Goal: Contribute content: Add original content to the website for others to see

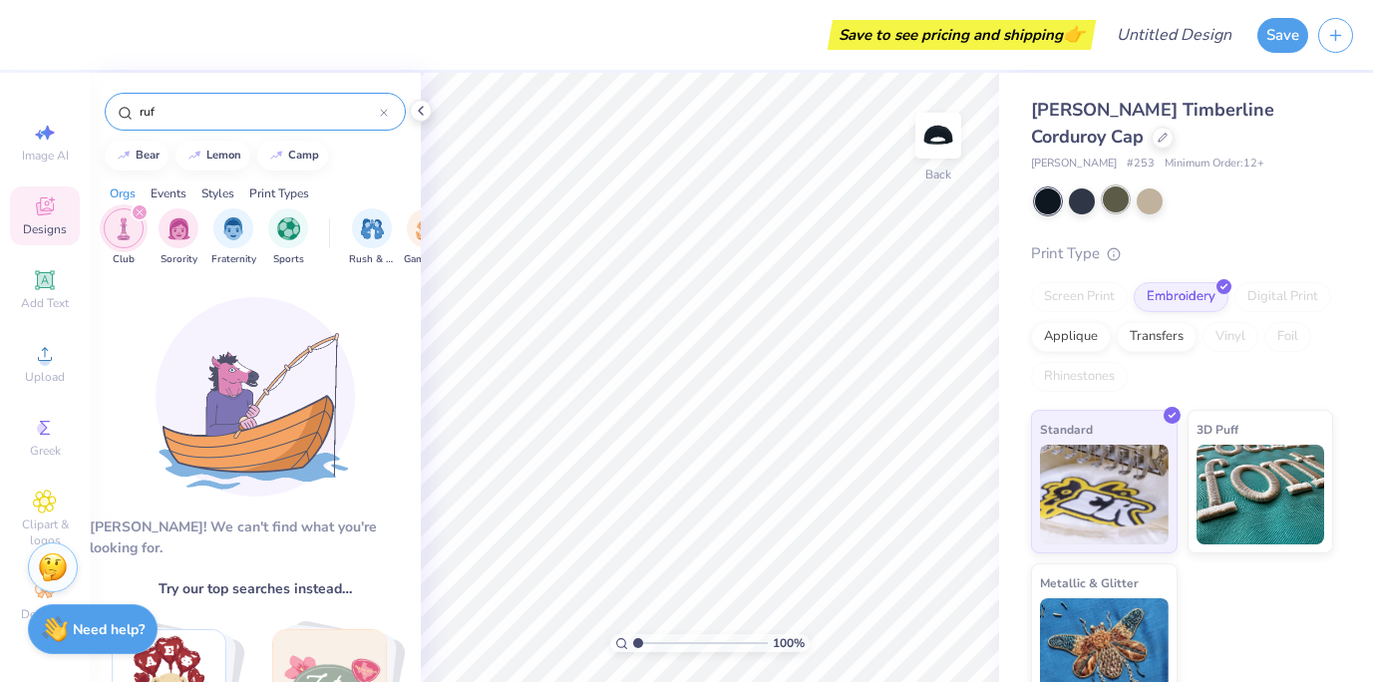
scroll to position [782, 0]
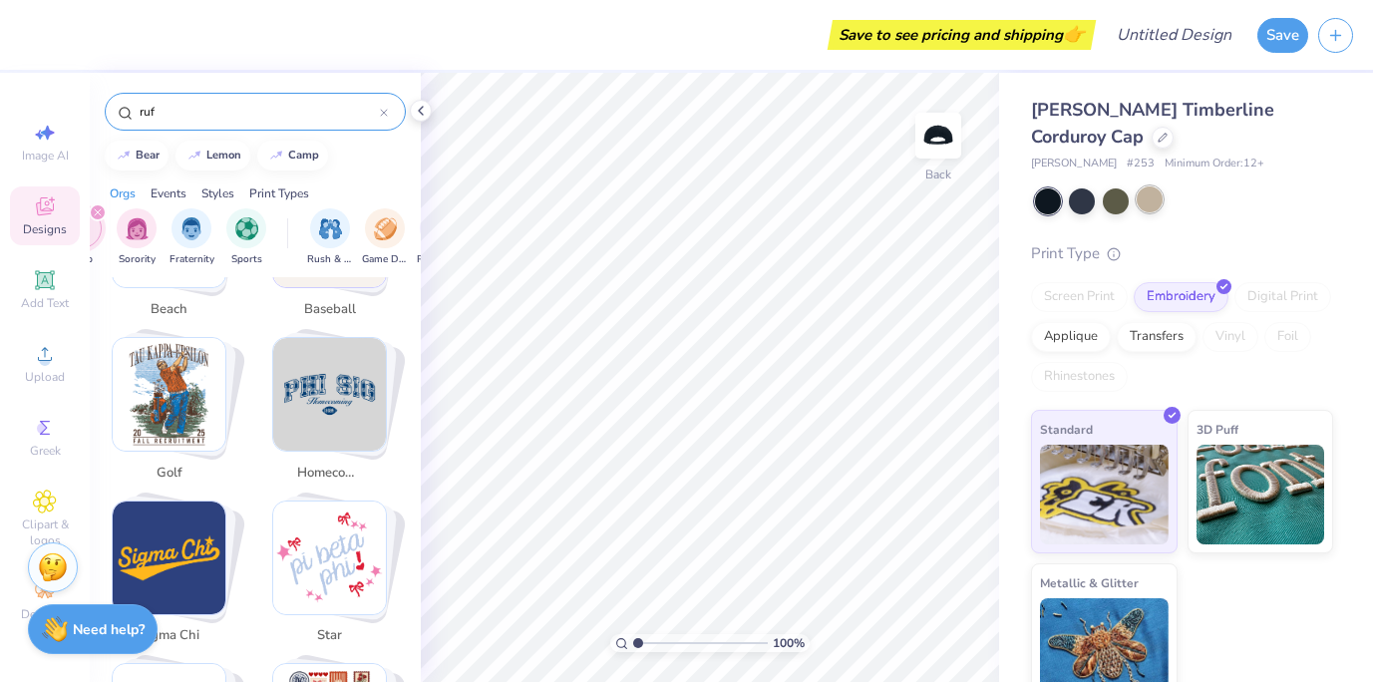
click at [1142, 204] on div at bounding box center [1150, 199] width 26 height 26
click at [1110, 199] on div at bounding box center [1116, 199] width 26 height 26
click at [36, 382] on span "Upload" at bounding box center [45, 377] width 40 height 16
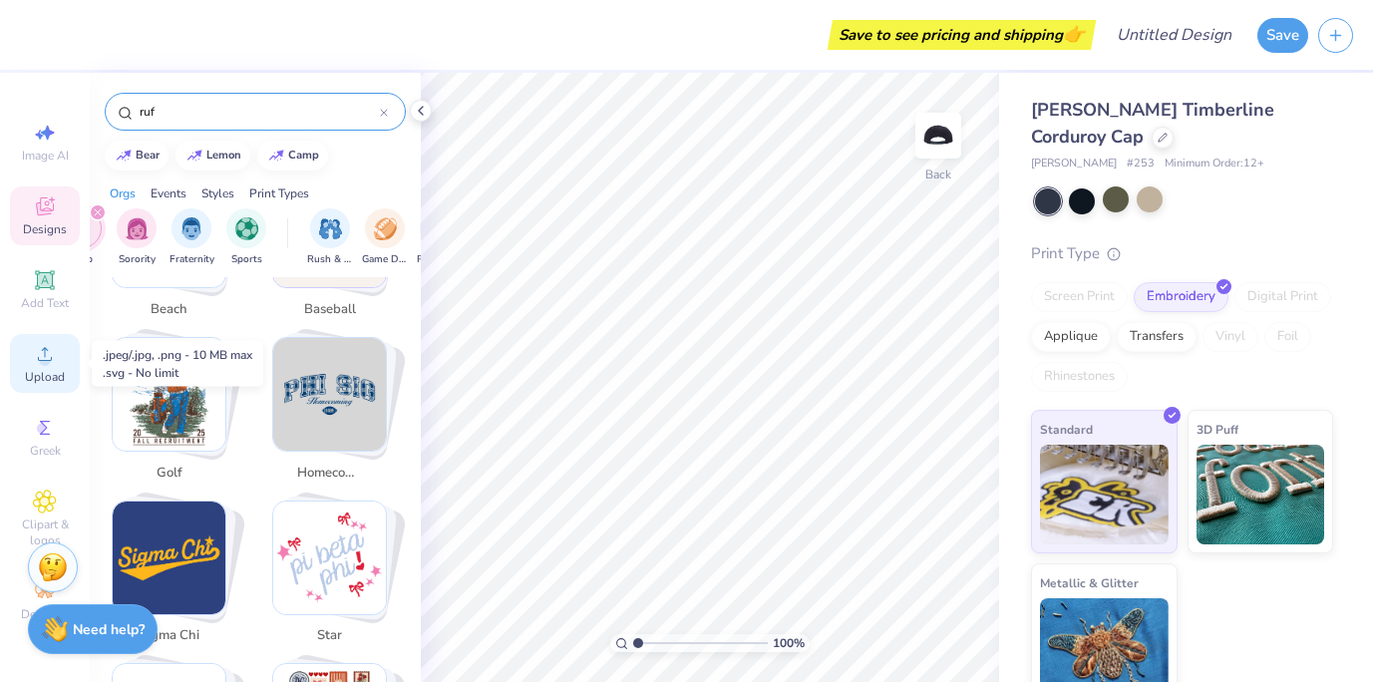
click at [40, 363] on icon at bounding box center [45, 354] width 24 height 24
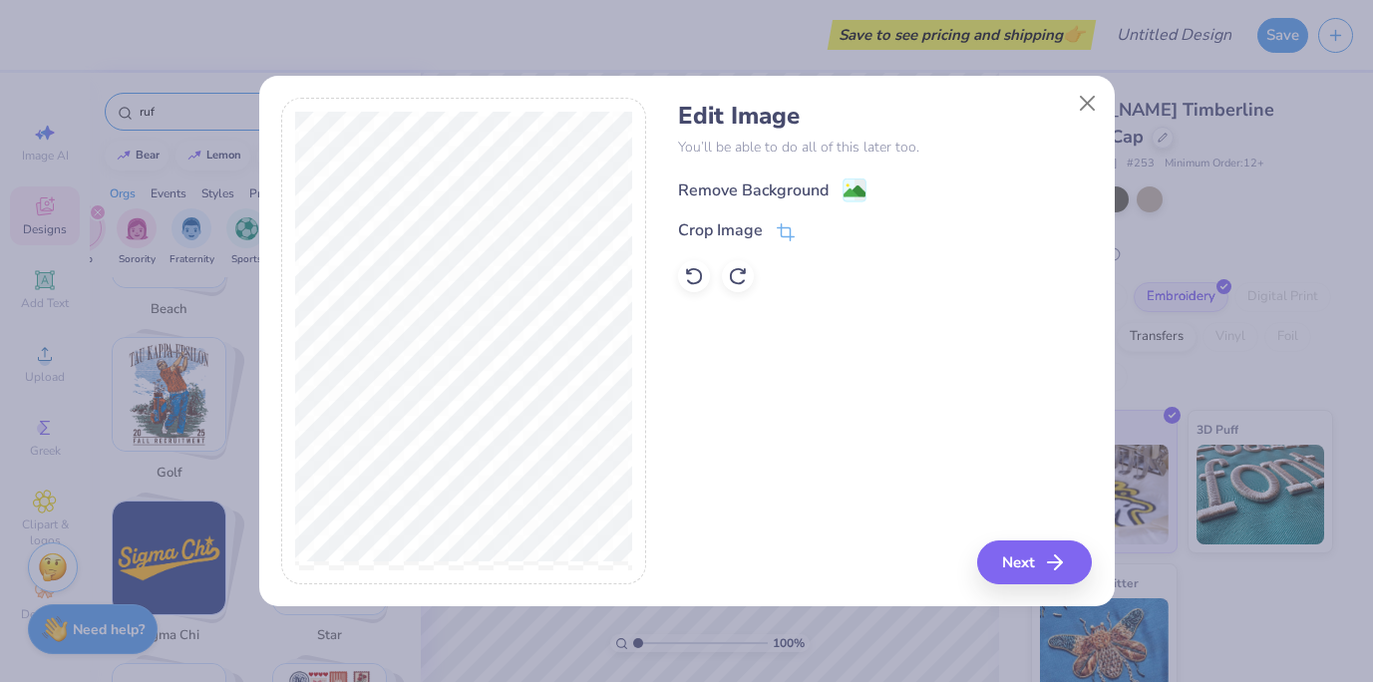
click at [772, 192] on div "Remove Background" at bounding box center [753, 190] width 151 height 24
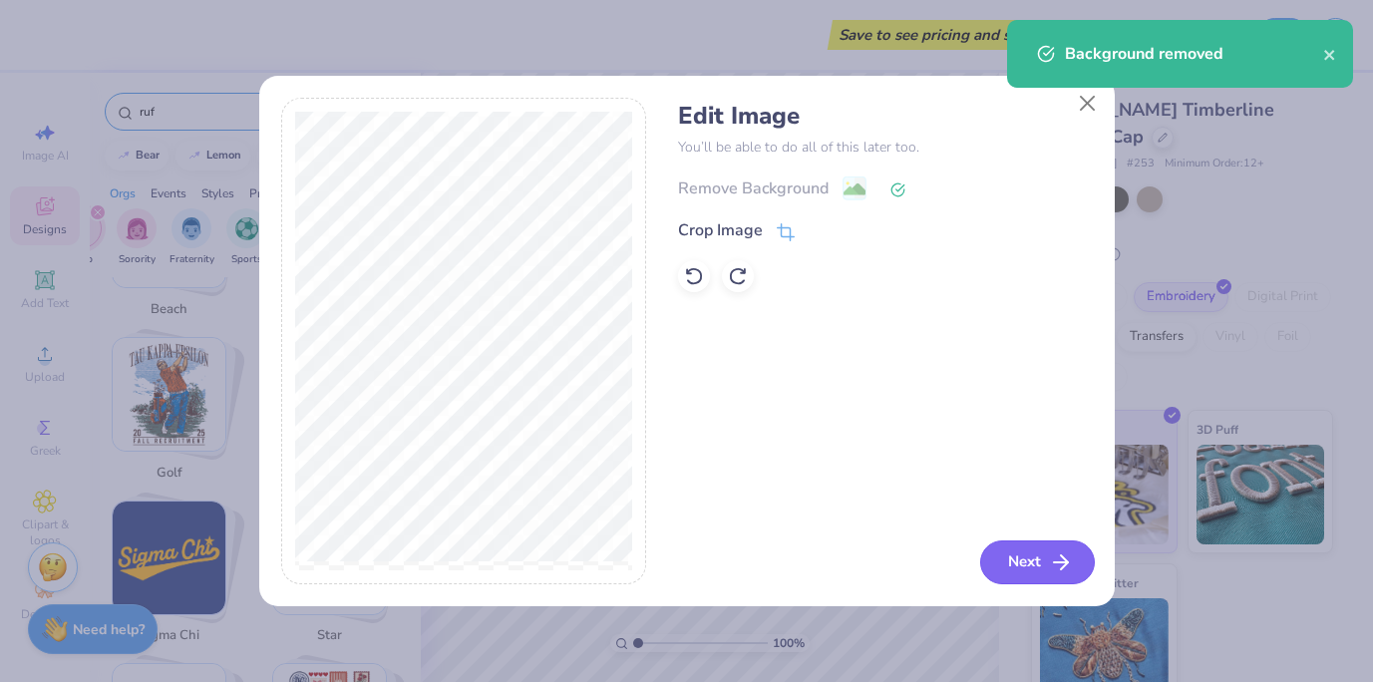
click at [1047, 561] on button "Next" at bounding box center [1037, 562] width 115 height 44
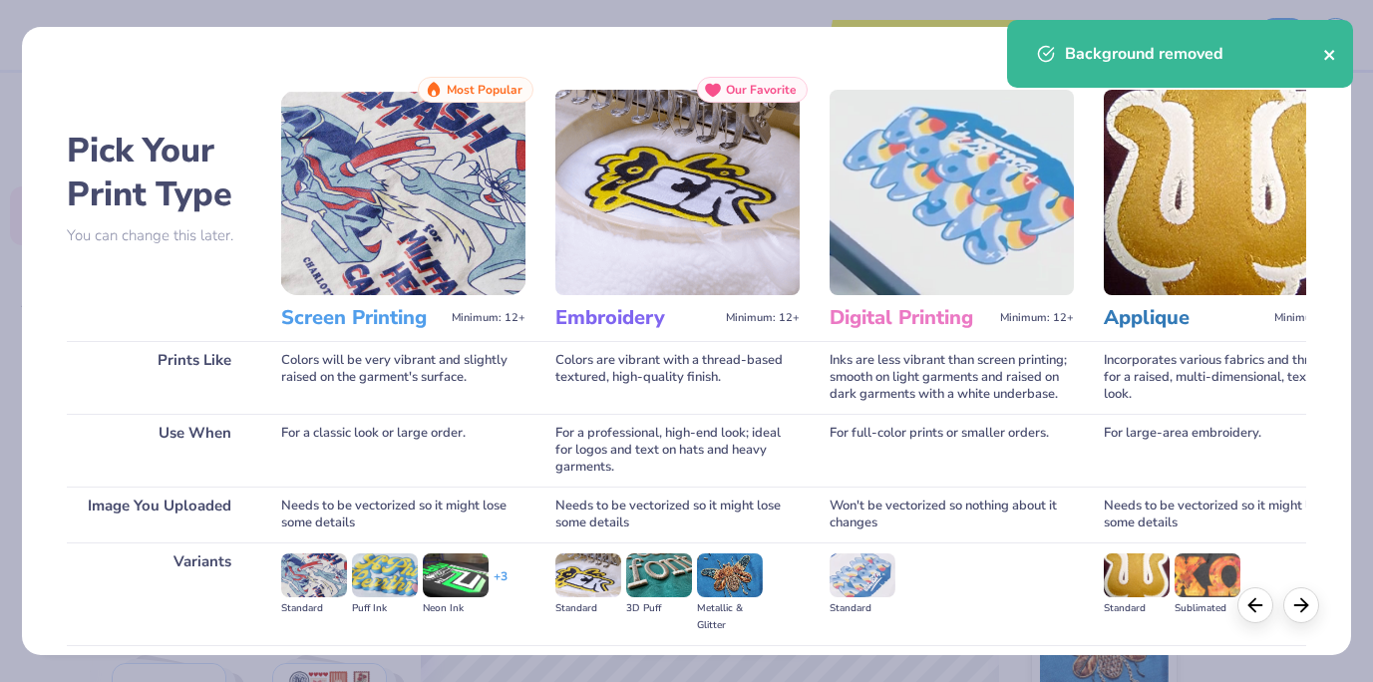
click at [1327, 50] on icon "close" at bounding box center [1330, 55] width 14 height 16
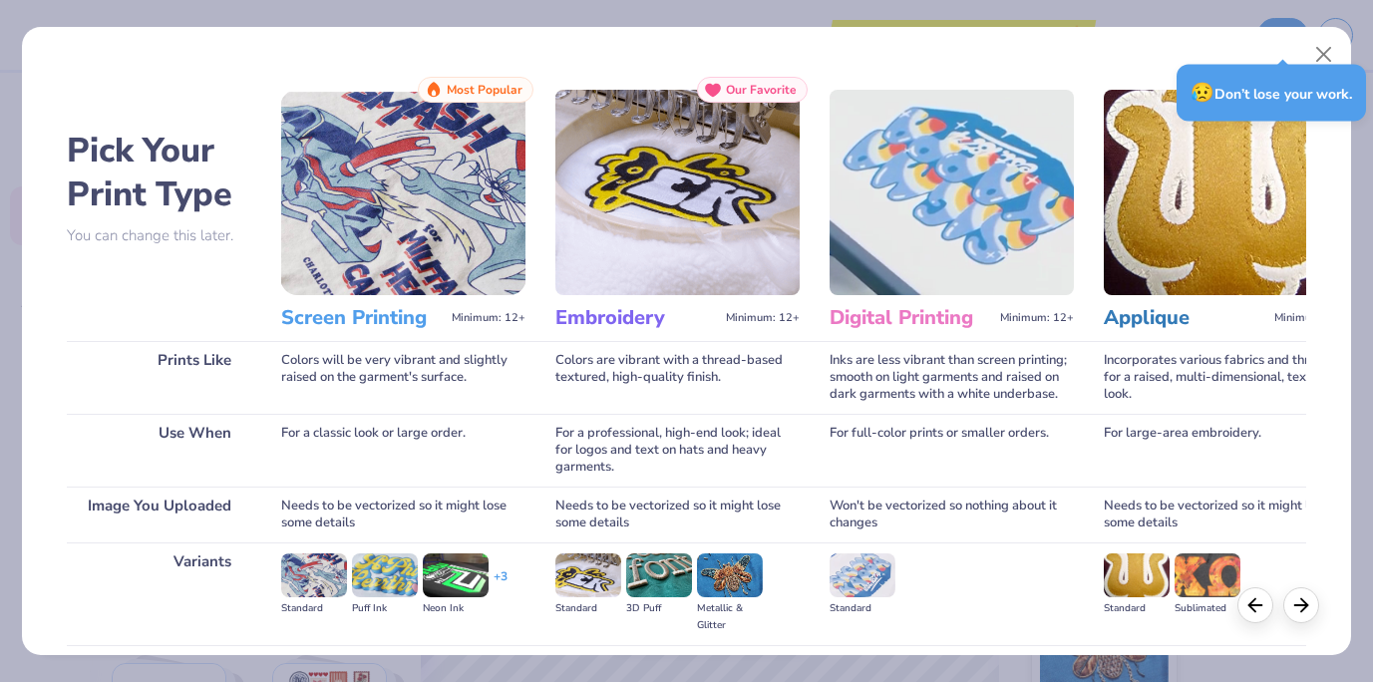
click at [634, 328] on h3 "Embroidery" at bounding box center [636, 318] width 163 height 26
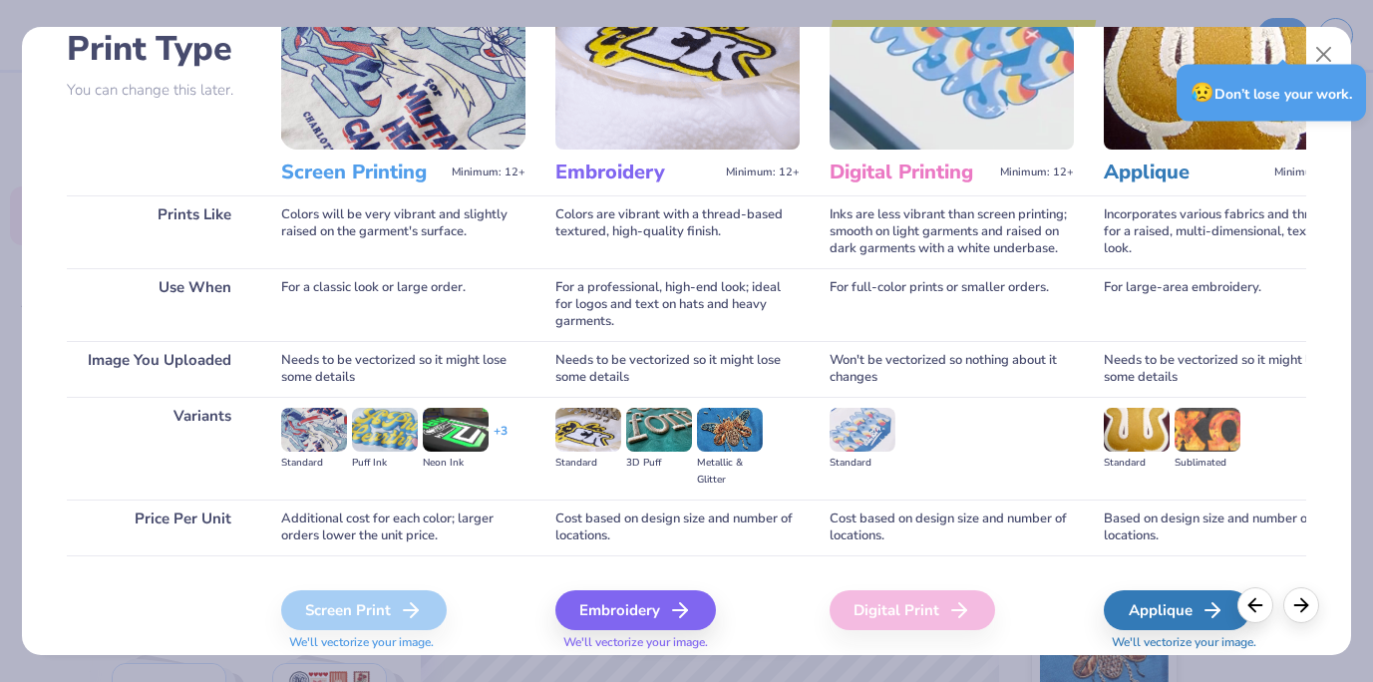
scroll to position [212, 0]
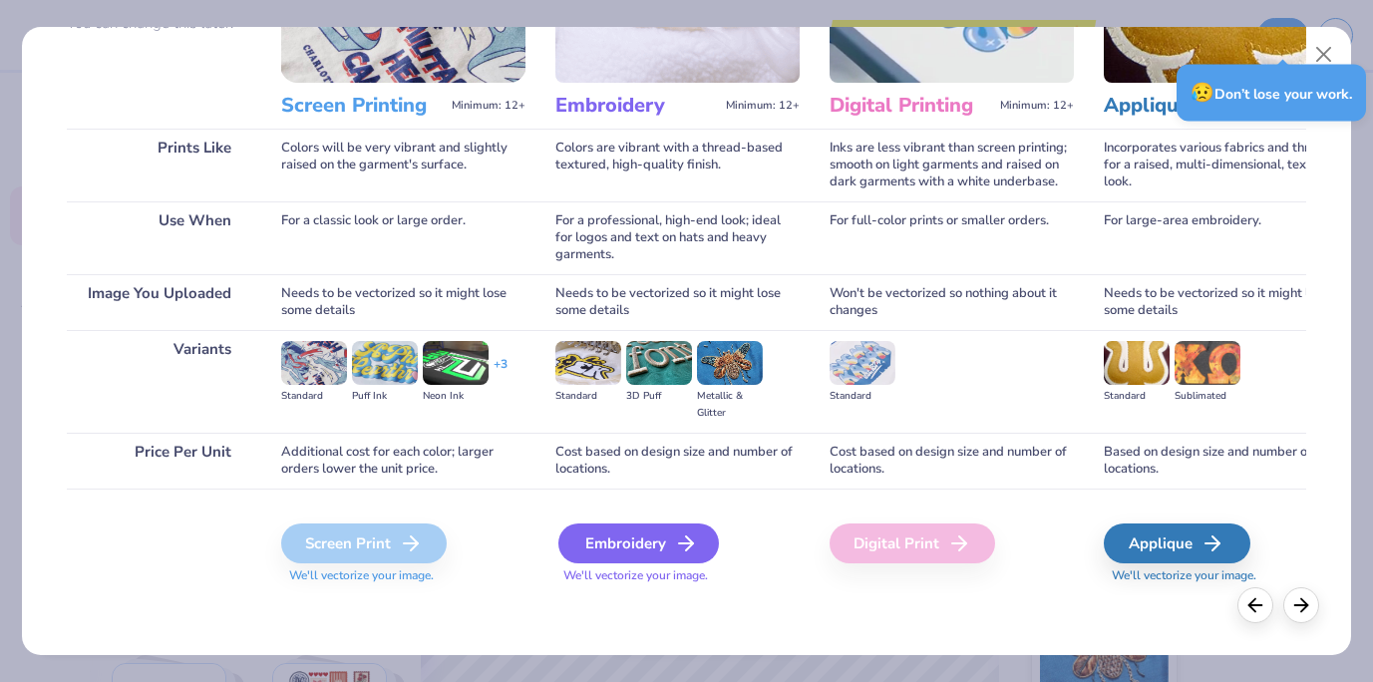
click at [634, 544] on div "Embroidery" at bounding box center [638, 544] width 161 height 40
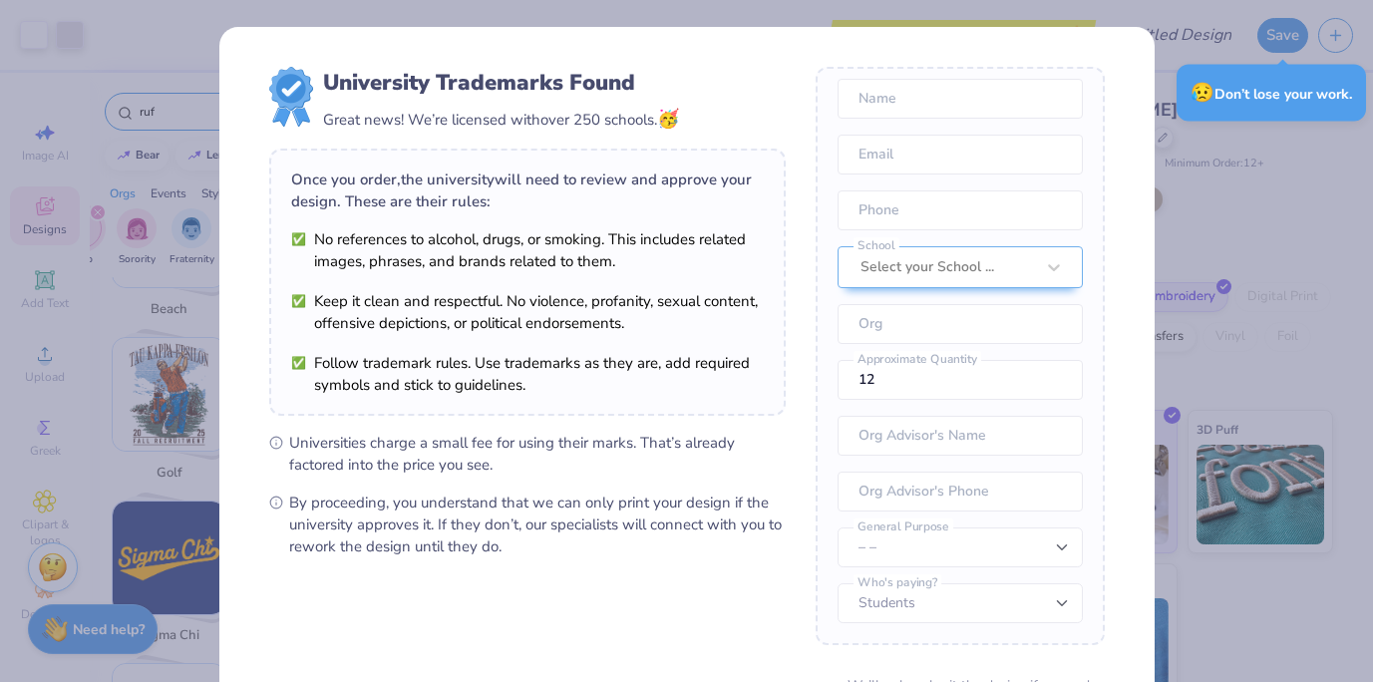
scroll to position [185, 0]
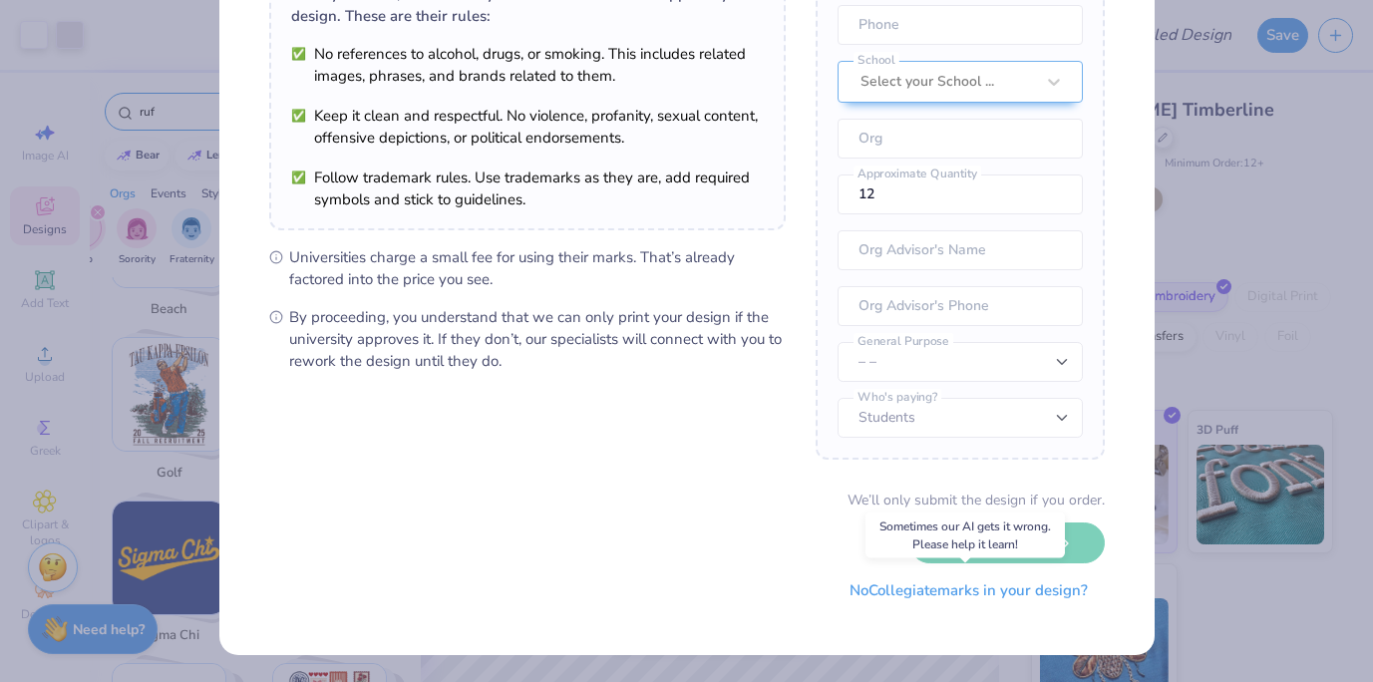
click at [899, 592] on button "No Collegiate marks in your design?" at bounding box center [969, 590] width 272 height 41
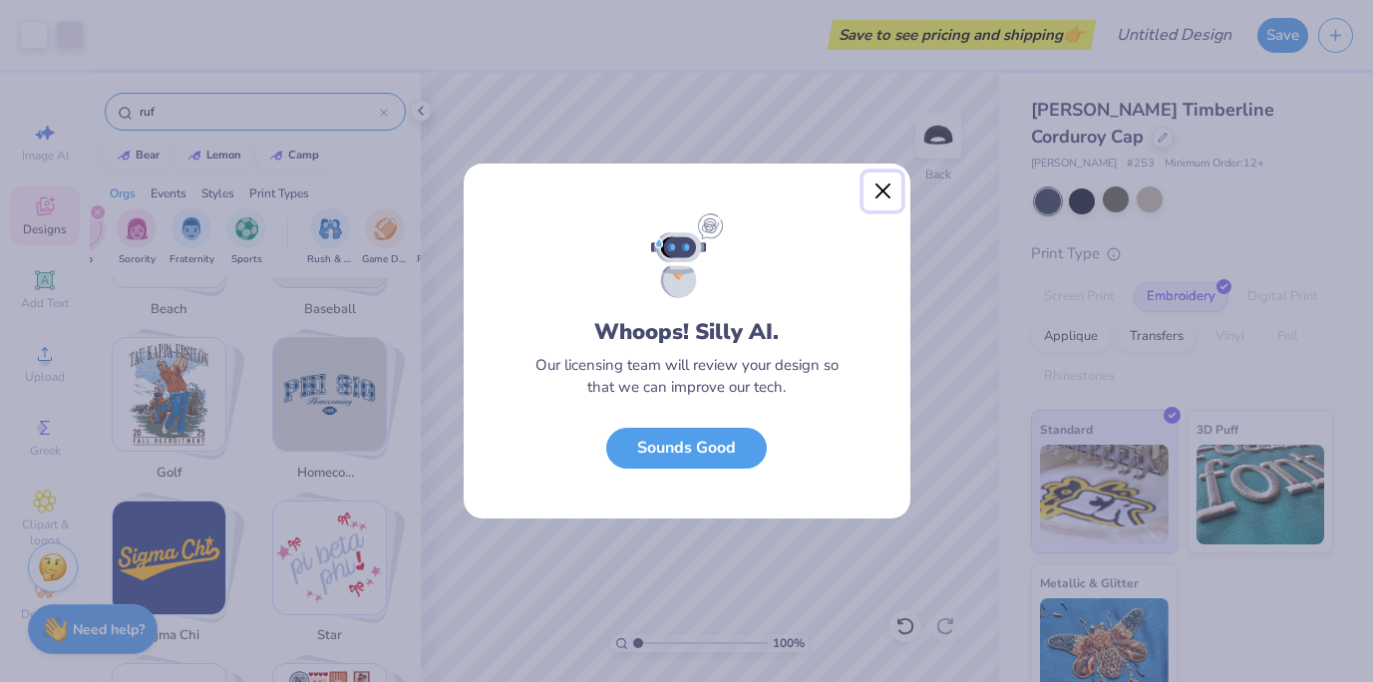
click at [881, 190] on button "Close" at bounding box center [883, 192] width 38 height 38
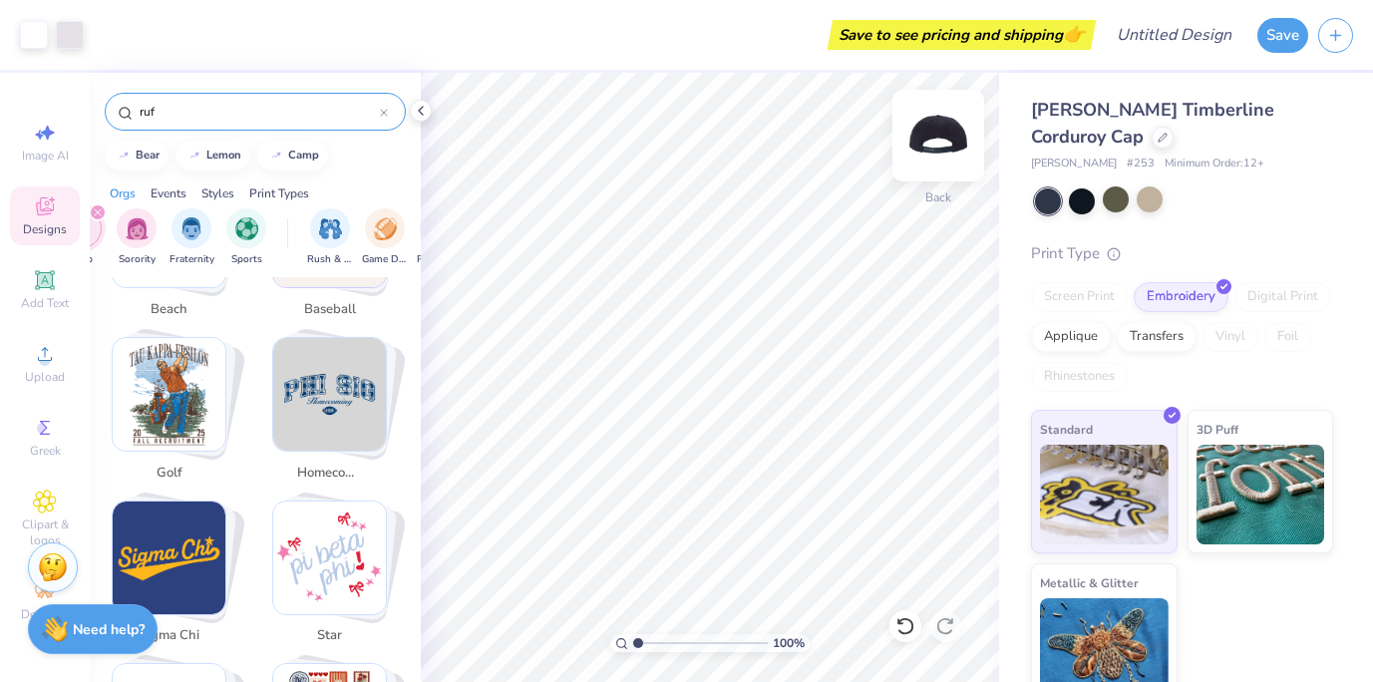
click at [912, 148] on img at bounding box center [938, 136] width 80 height 80
click at [936, 151] on img at bounding box center [938, 136] width 80 height 80
